Goal: Information Seeking & Learning: Learn about a topic

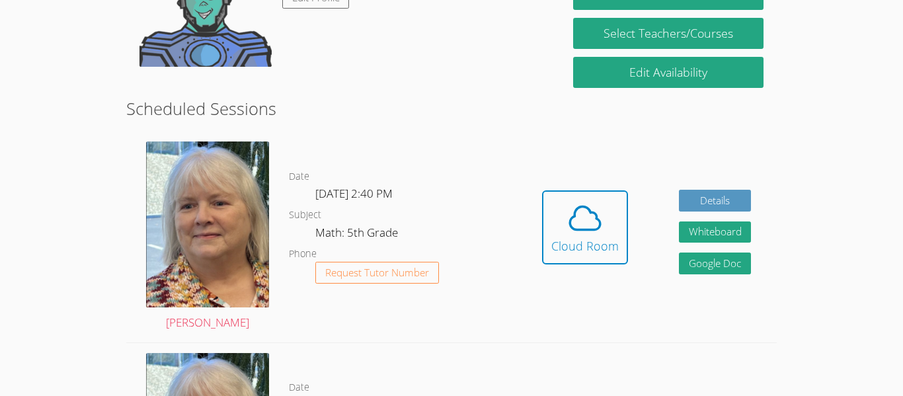
scroll to position [284, 0]
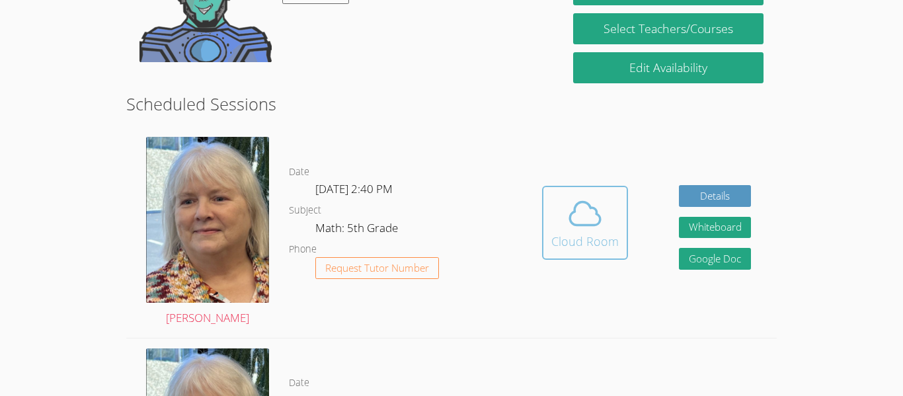
click at [588, 200] on icon at bounding box center [585, 213] width 37 height 37
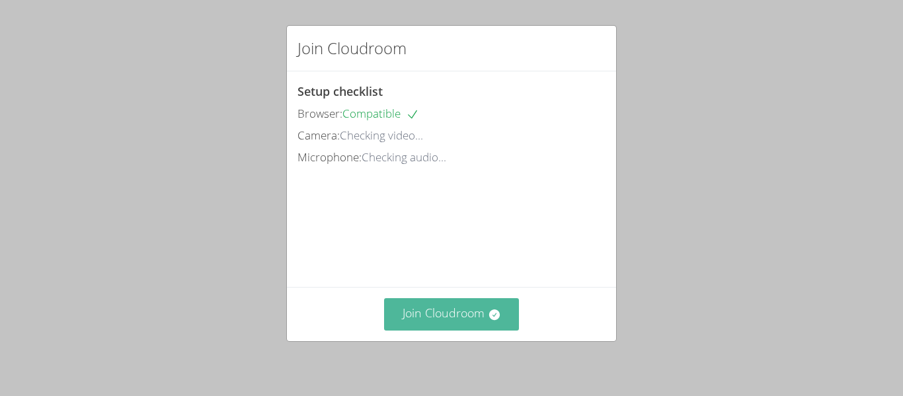
click at [413, 324] on button "Join Cloudroom" at bounding box center [452, 314] width 136 height 32
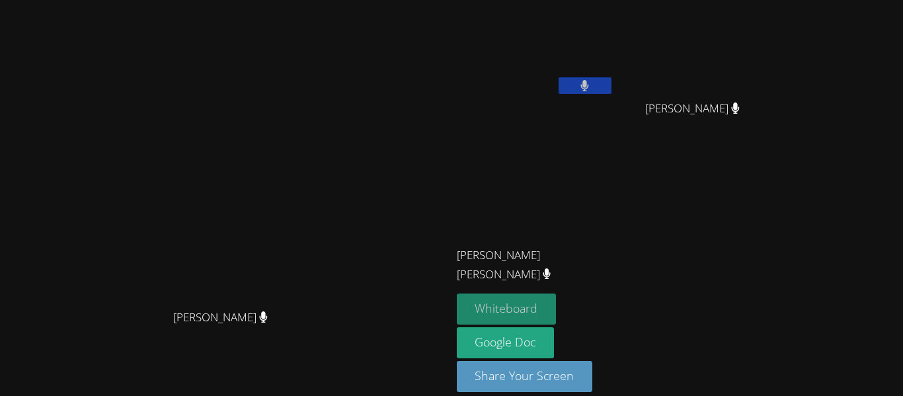
click at [557, 319] on button "Whiteboard" at bounding box center [507, 309] width 100 height 31
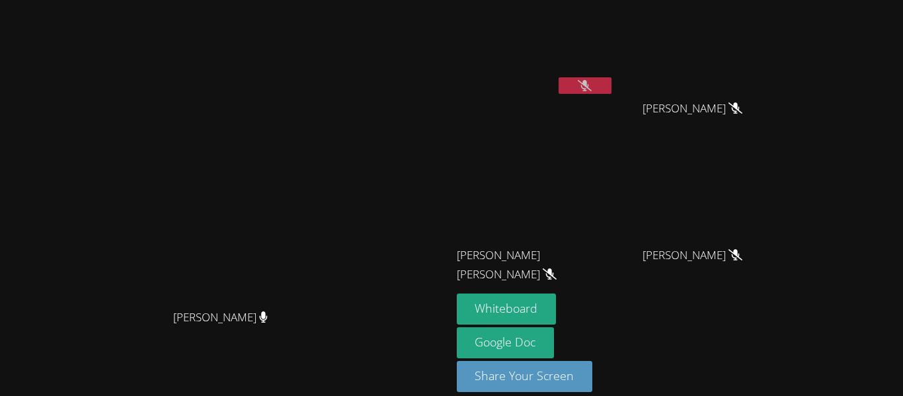
click at [592, 88] on icon at bounding box center [585, 85] width 14 height 11
click at [612, 86] on button at bounding box center [585, 85] width 53 height 17
click at [592, 90] on icon at bounding box center [585, 85] width 14 height 11
click at [589, 87] on icon at bounding box center [585, 85] width 8 height 11
click at [612, 91] on button at bounding box center [585, 85] width 53 height 17
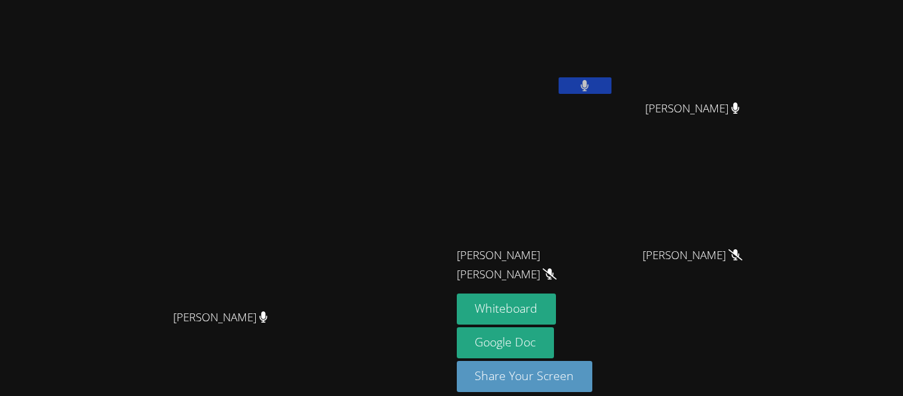
click at [612, 81] on button at bounding box center [585, 85] width 53 height 17
click at [612, 82] on button at bounding box center [585, 85] width 53 height 17
click at [612, 85] on button at bounding box center [585, 85] width 53 height 17
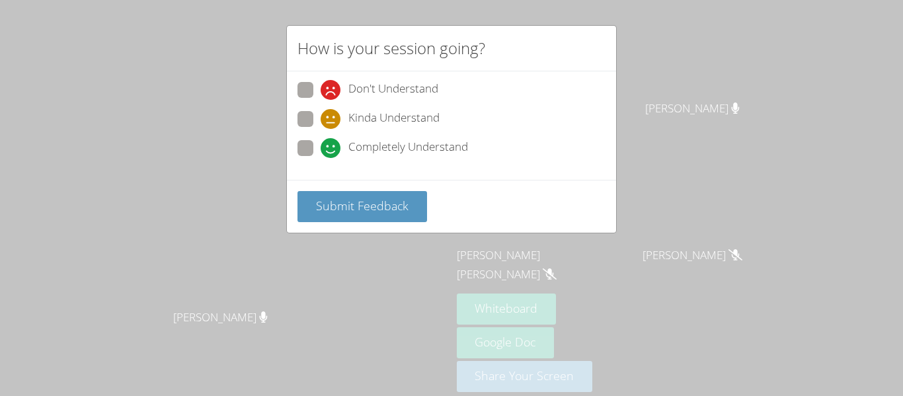
click at [321, 158] on span at bounding box center [321, 158] width 0 height 0
click at [321, 151] on input "Completely Understand" at bounding box center [326, 145] width 11 height 11
radio input "true"
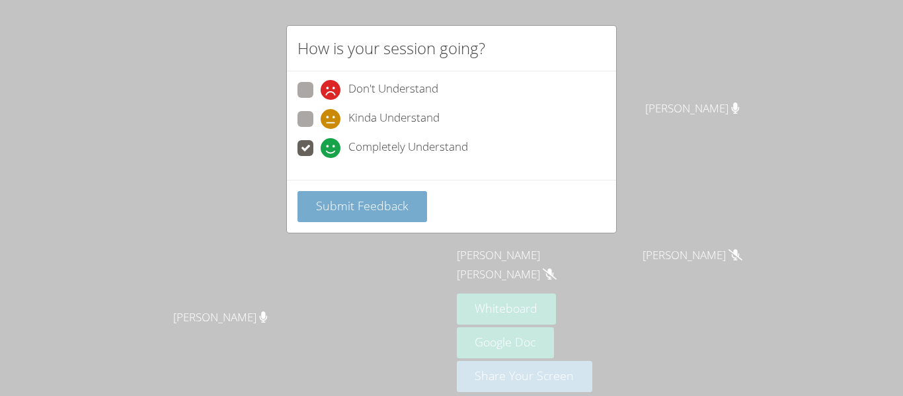
click at [340, 208] on span "Submit Feedback" at bounding box center [362, 206] width 93 height 16
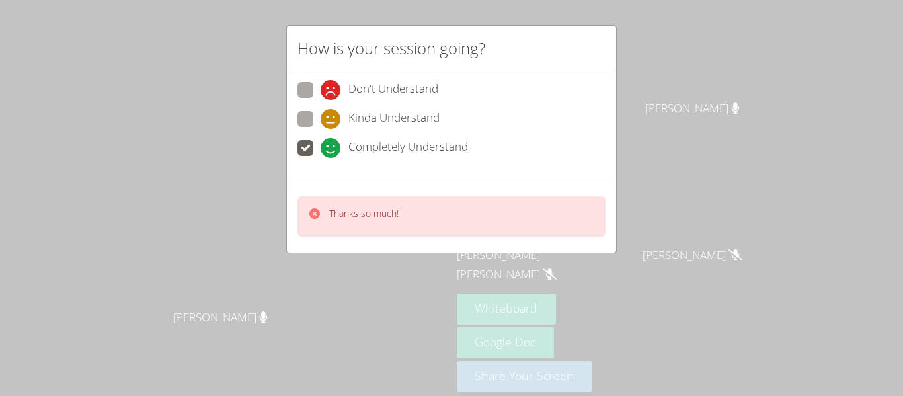
click at [350, 218] on p "Thanks so much!" at bounding box center [363, 213] width 69 height 13
click at [413, 266] on div "How is your session going? Don't Understand Kinda Understand Completely Underst…" at bounding box center [451, 198] width 903 height 396
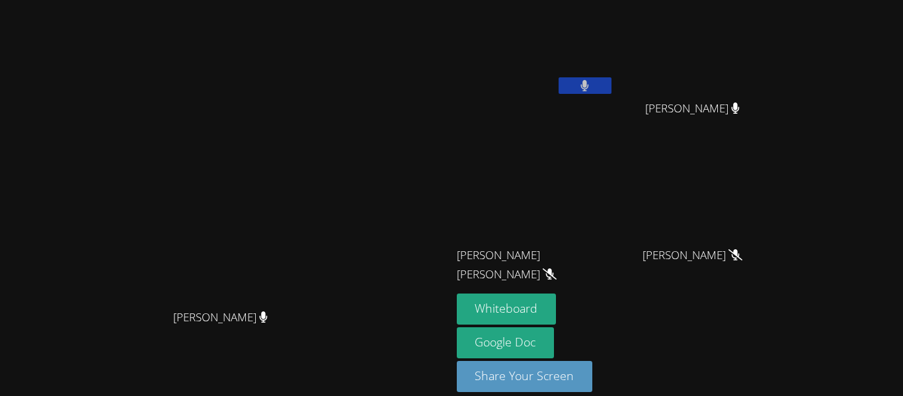
click at [325, 216] on video at bounding box center [225, 179] width 198 height 248
click at [589, 83] on icon at bounding box center [585, 85] width 8 height 11
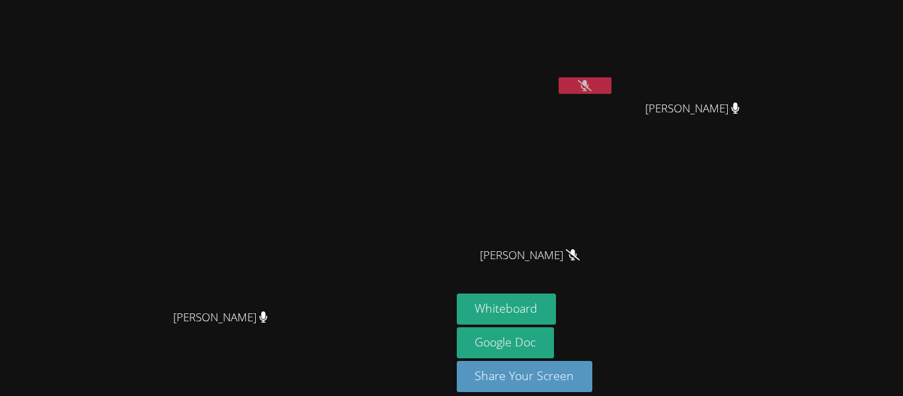
click at [612, 95] on div at bounding box center [585, 87] width 53 height 20
click at [592, 87] on icon at bounding box center [585, 85] width 14 height 11
